Goal: Task Accomplishment & Management: Manage account settings

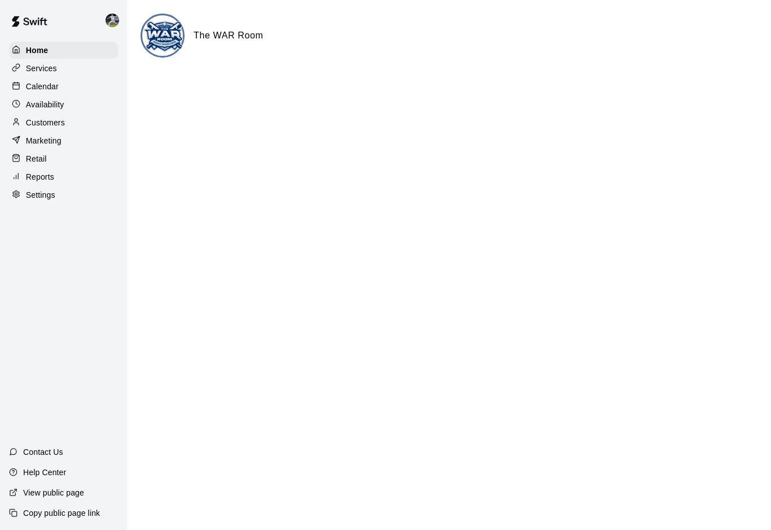
click at [43, 73] on p "Services" at bounding box center [41, 68] width 31 height 11
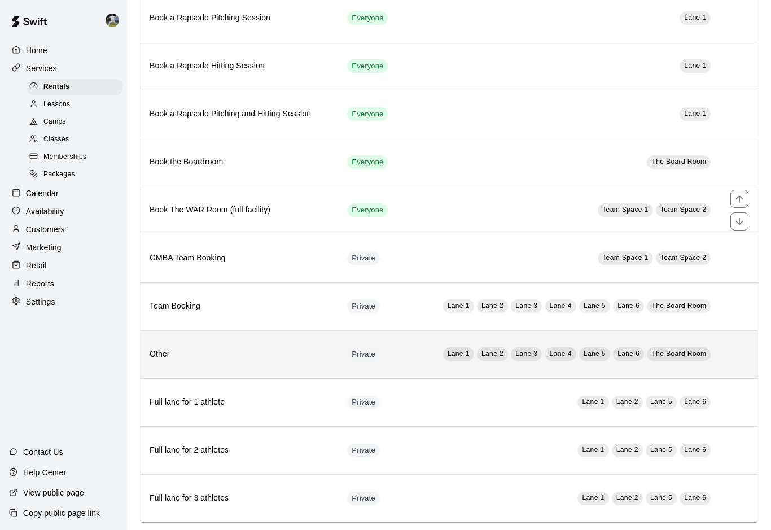
scroll to position [549, 0]
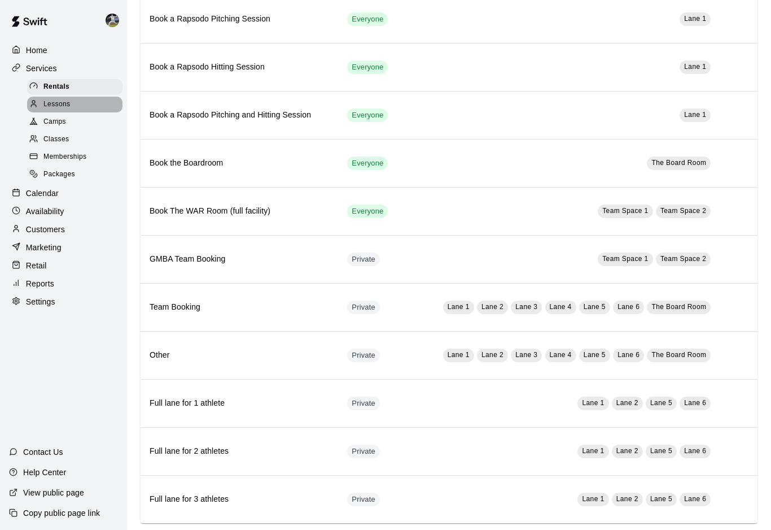
click at [65, 102] on span "Lessons" at bounding box center [56, 104] width 27 height 11
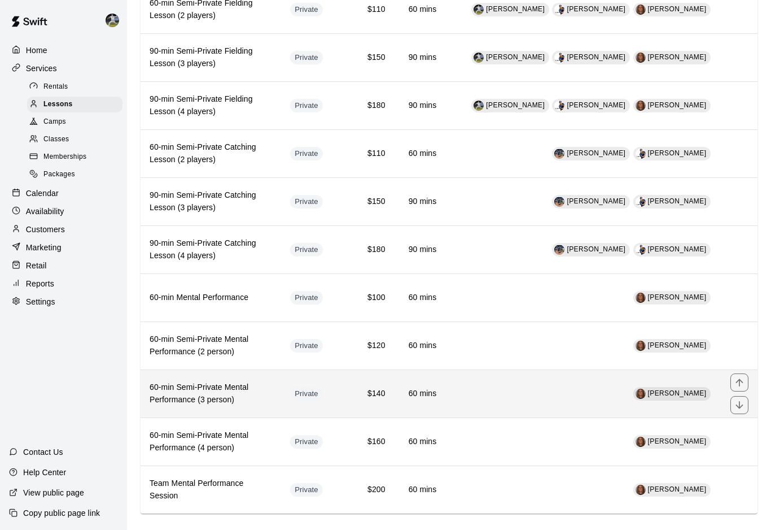
scroll to position [1128, 0]
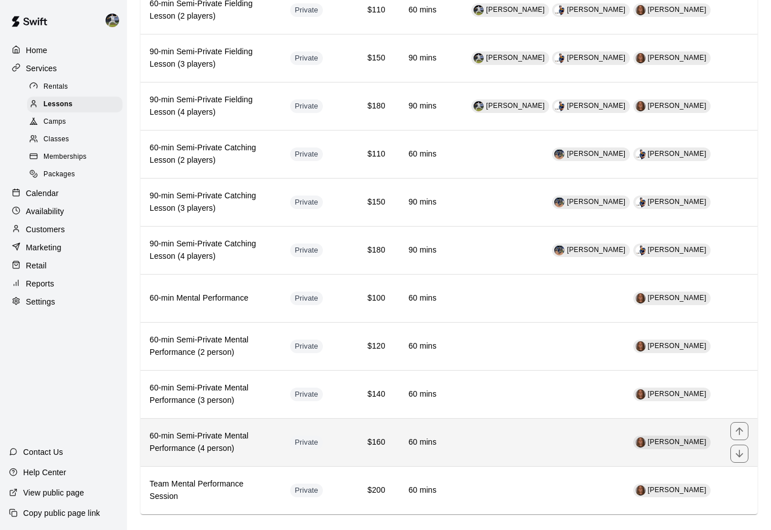
click at [261, 453] on h6 "60-min Semi-Private Mental Performance (4 person)" at bounding box center [211, 442] width 122 height 25
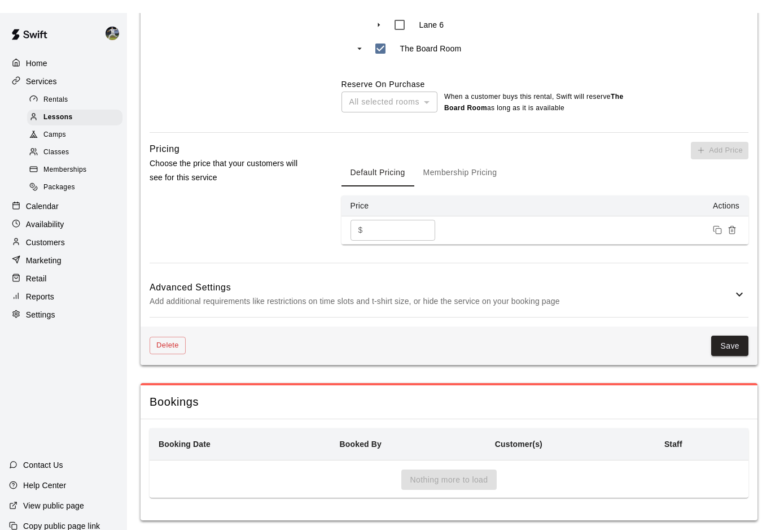
scroll to position [912, 0]
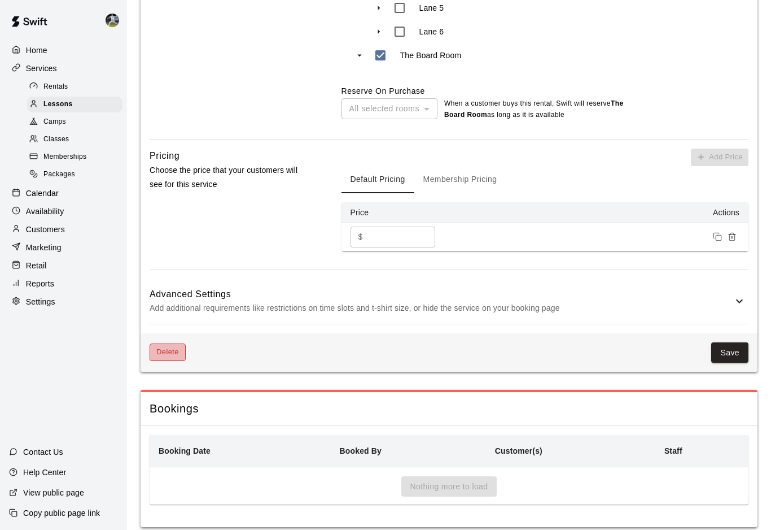
click at [175, 347] on button "Delete" at bounding box center [168, 351] width 36 height 17
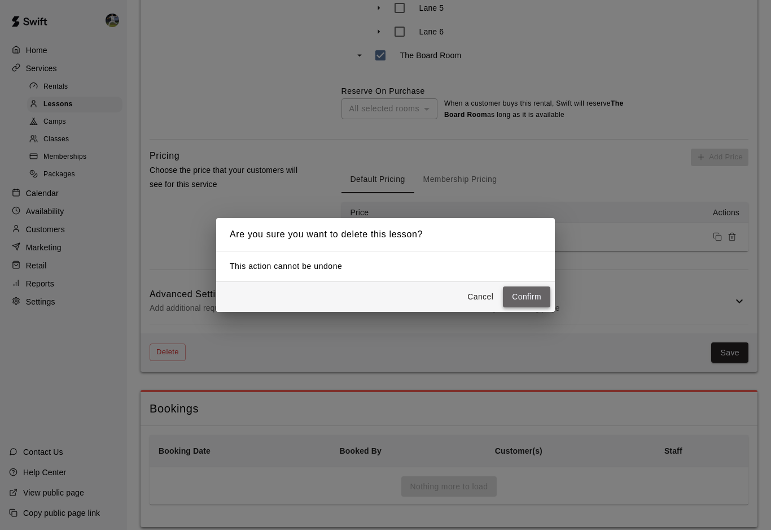
click at [537, 307] on button "Confirm" at bounding box center [526, 296] width 47 height 21
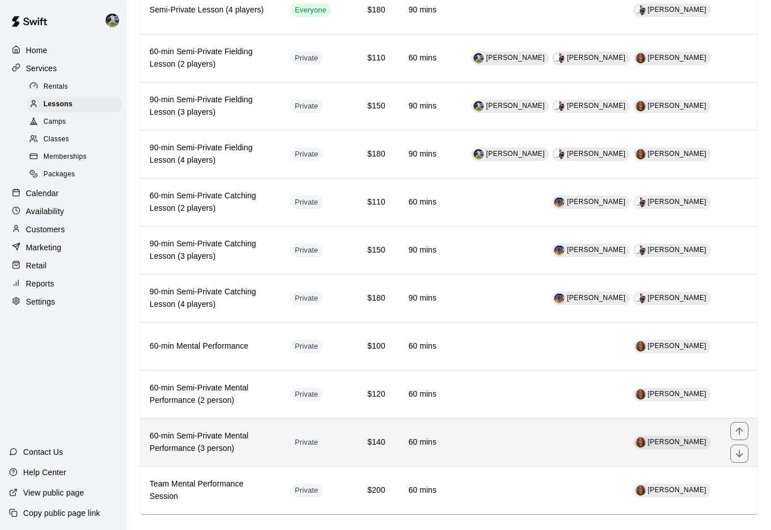
click at [266, 423] on th "60-min Semi-Private Mental Performance (3 person)" at bounding box center [211, 442] width 141 height 48
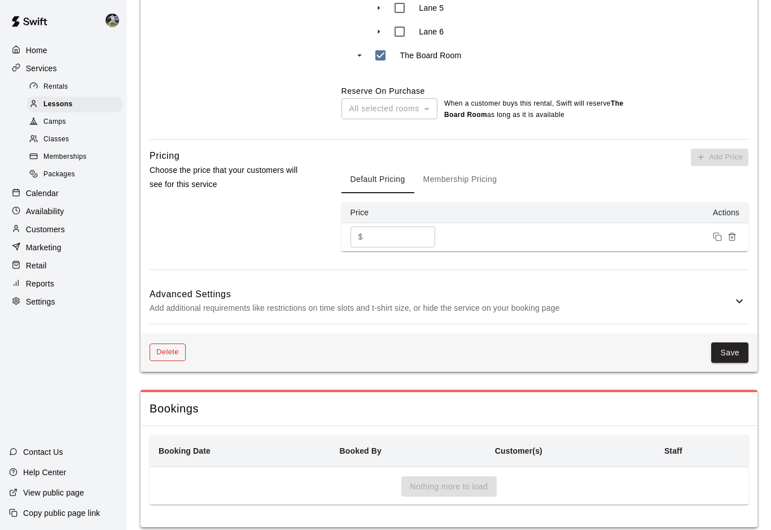
click at [174, 347] on button "Delete" at bounding box center [168, 351] width 36 height 17
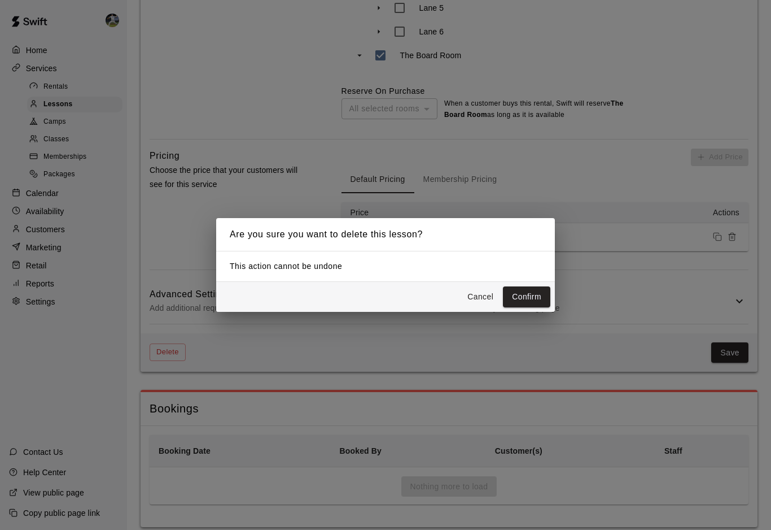
click at [511, 307] on button "Confirm" at bounding box center [526, 296] width 47 height 21
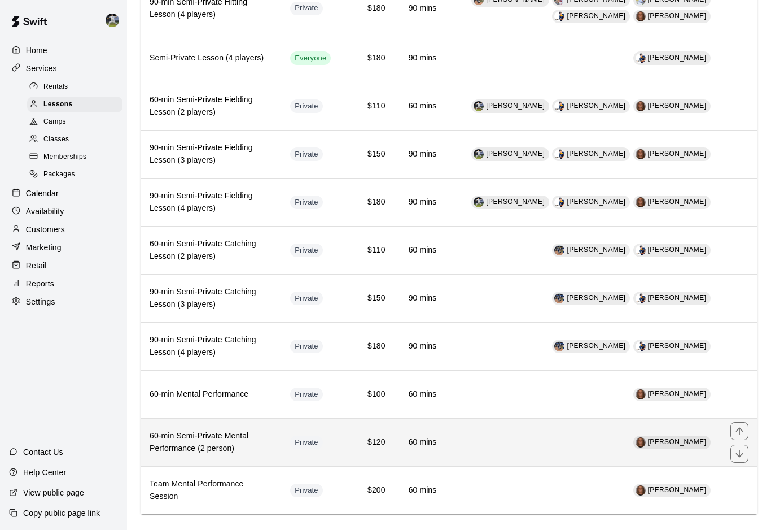
click at [186, 452] on h6 "60-min Semi-Private Mental Performance (2 person)" at bounding box center [211, 442] width 122 height 25
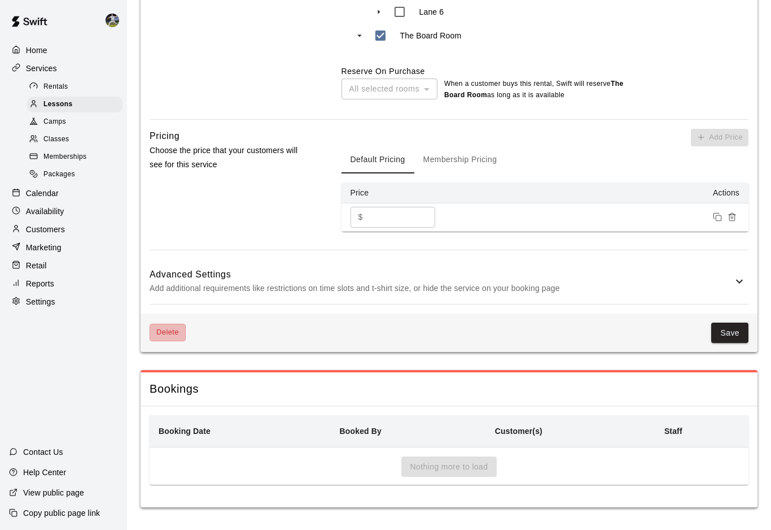
drag, startPoint x: 172, startPoint y: 308, endPoint x: 172, endPoint y: 271, distance: 37.3
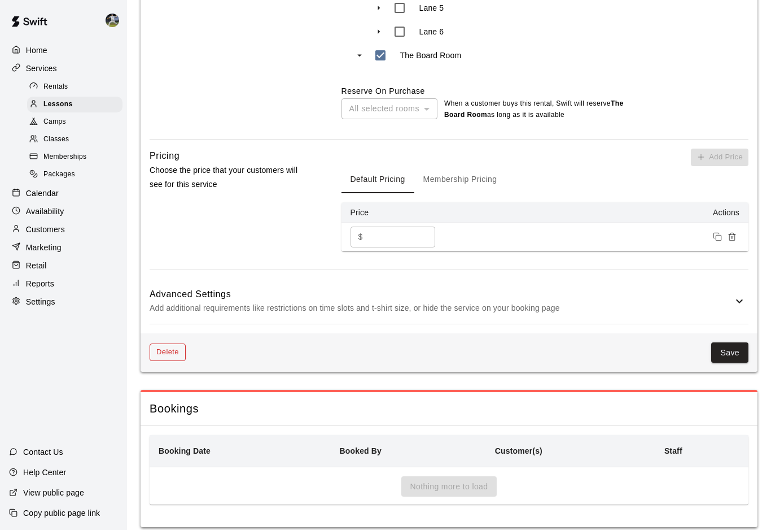
click at [174, 347] on button "Delete" at bounding box center [168, 351] width 36 height 17
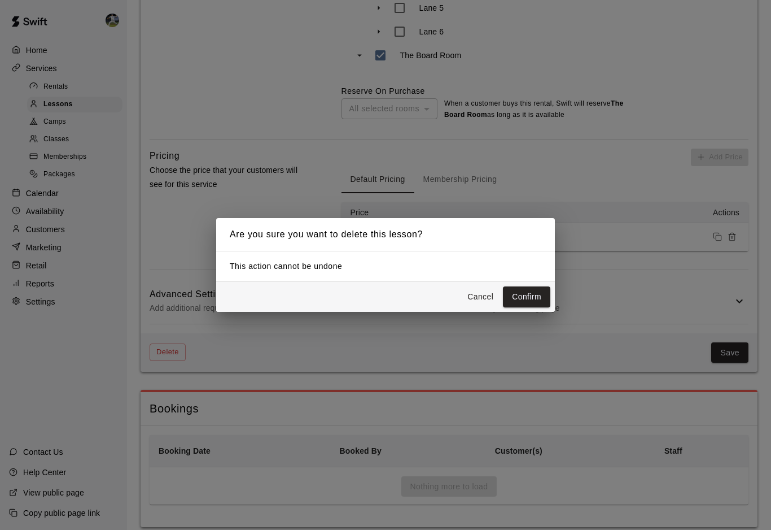
click at [515, 305] on button "Confirm" at bounding box center [526, 296] width 47 height 21
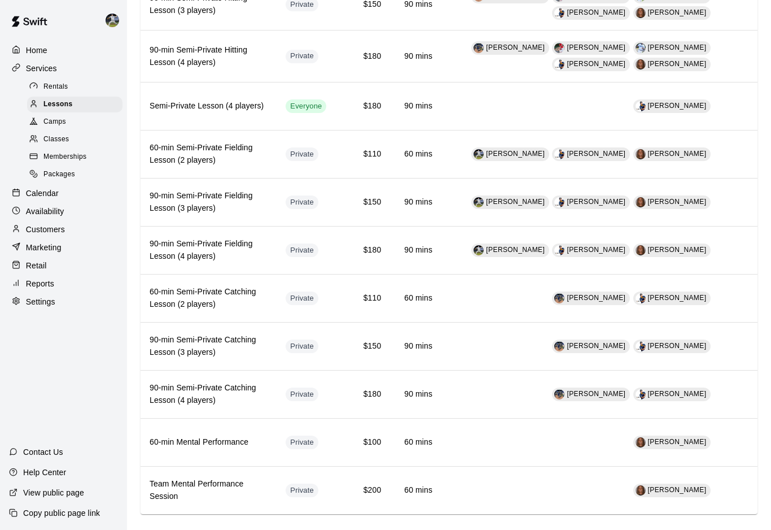
scroll to position [791, 0]
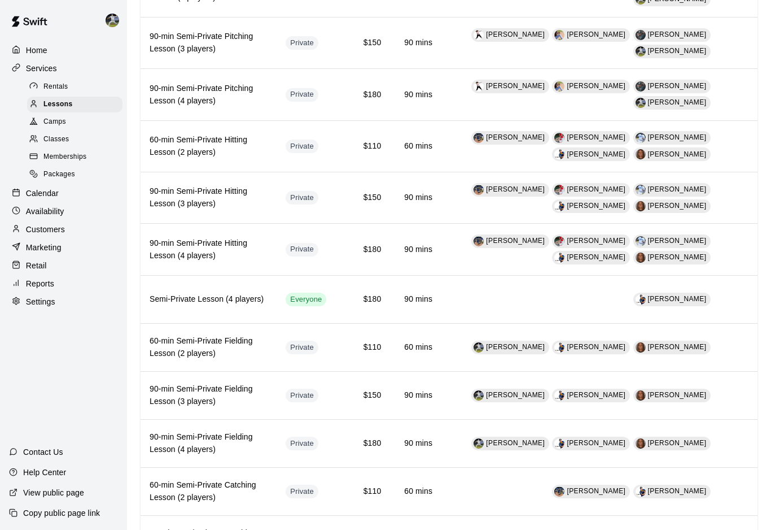
click at [28, 194] on p "Calendar" at bounding box center [42, 192] width 33 height 11
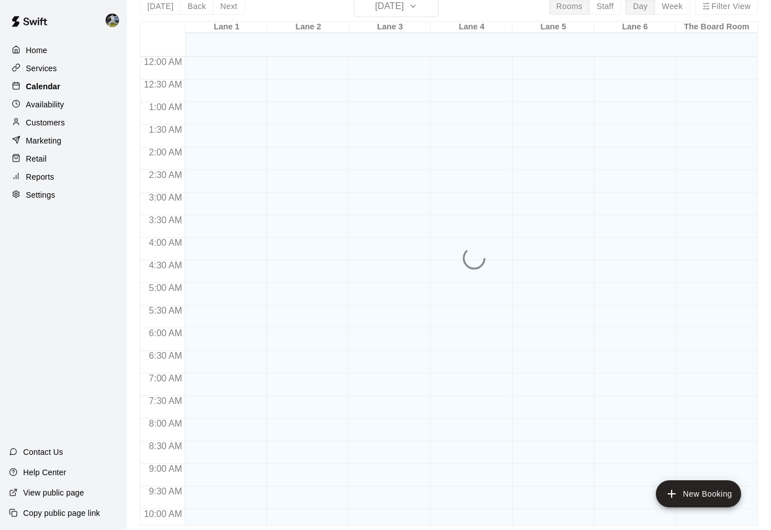
scroll to position [513, 0]
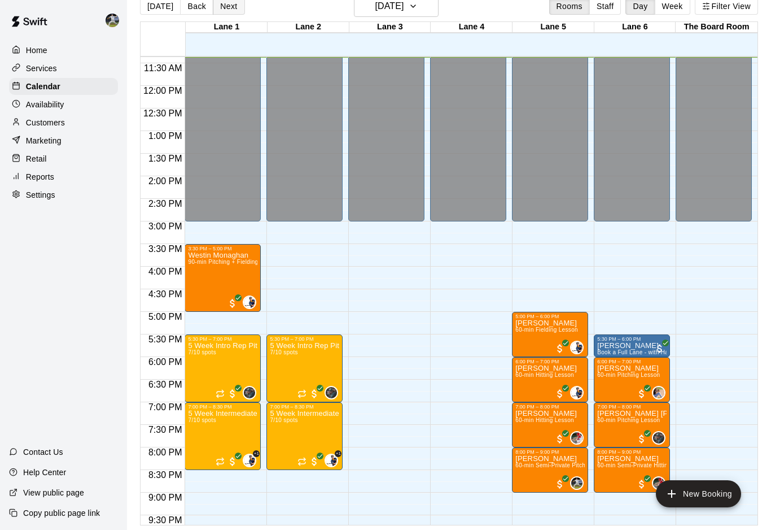
click at [228, 4] on button "Next" at bounding box center [229, 6] width 32 height 17
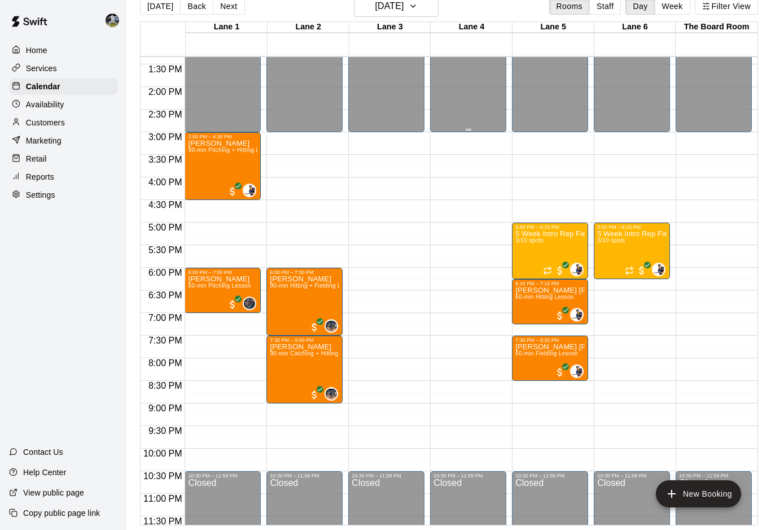
scroll to position [601, 0]
